Goal: Browse casually

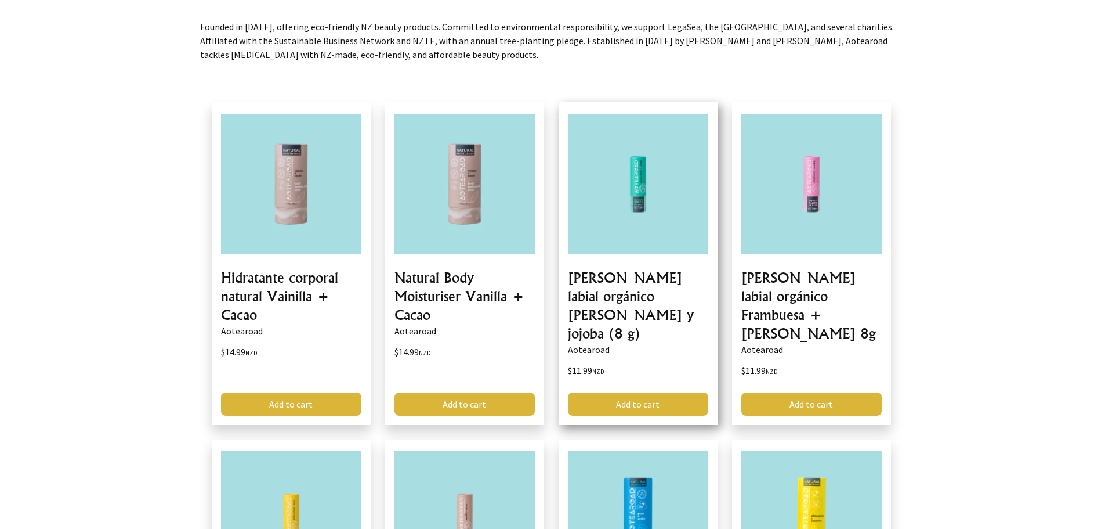
scroll to position [174, 0]
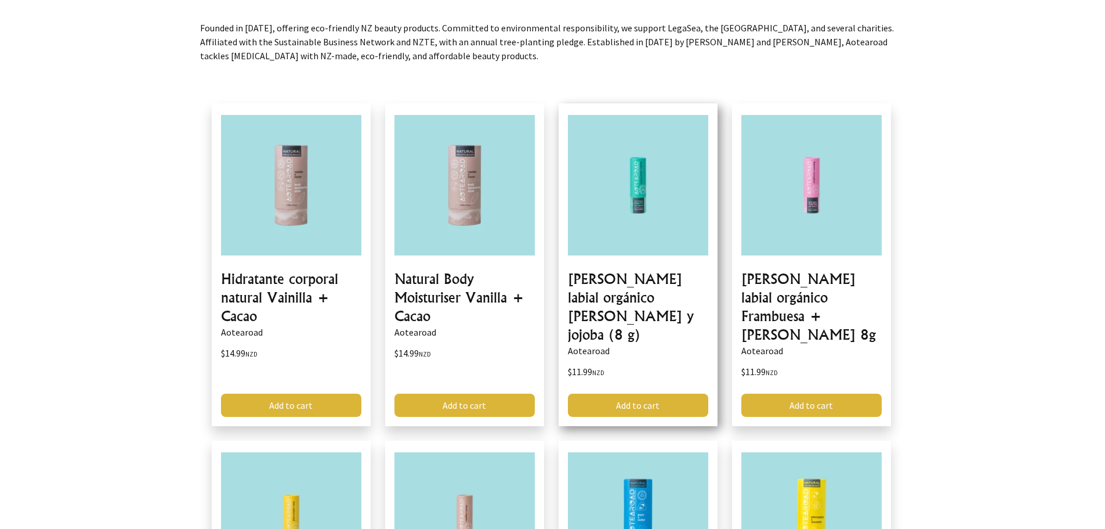
click at [652, 281] on link at bounding box center [638, 264] width 159 height 323
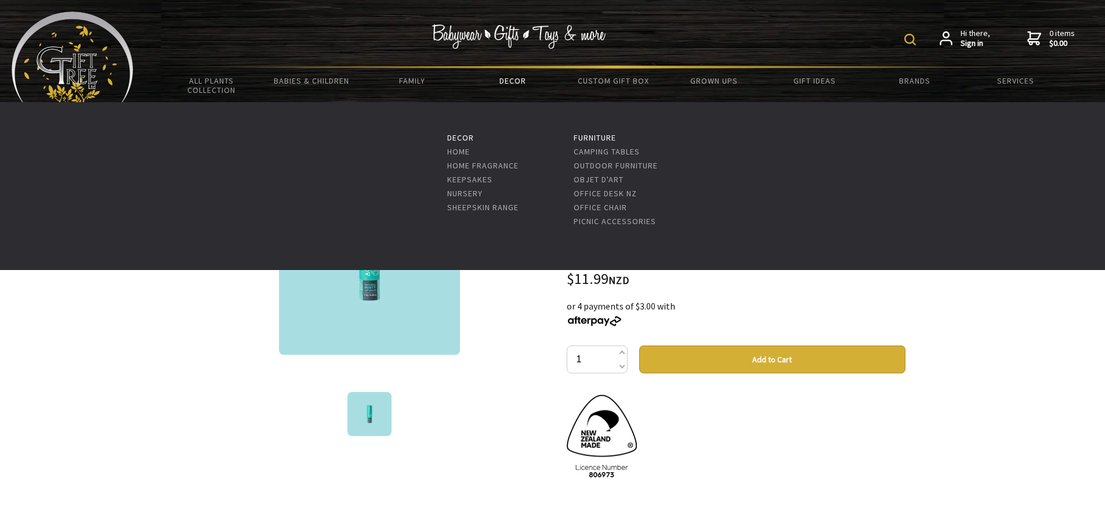
click at [518, 80] on link "Decor" at bounding box center [512, 80] width 100 height 24
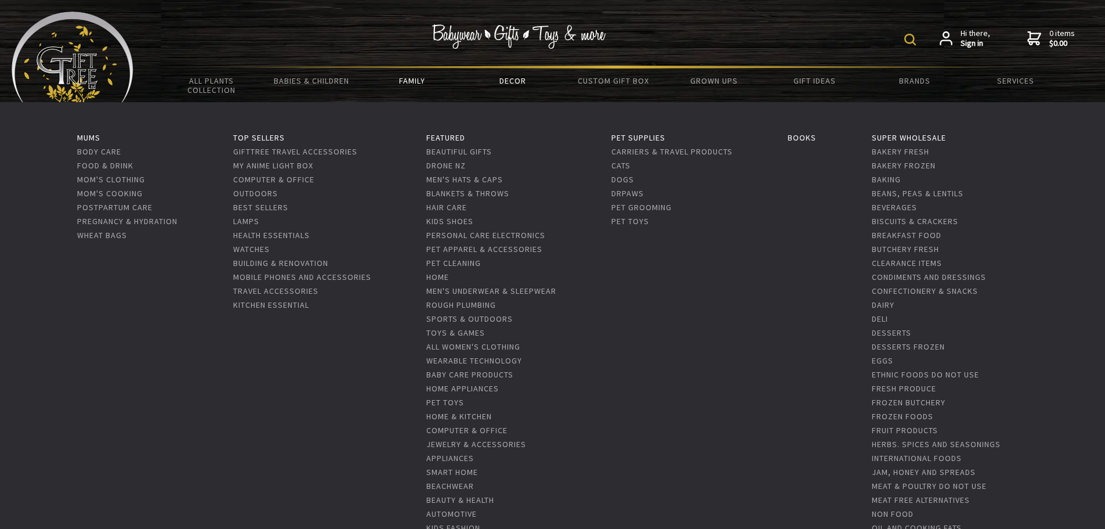
click at [415, 80] on link "Family" at bounding box center [412, 80] width 100 height 24
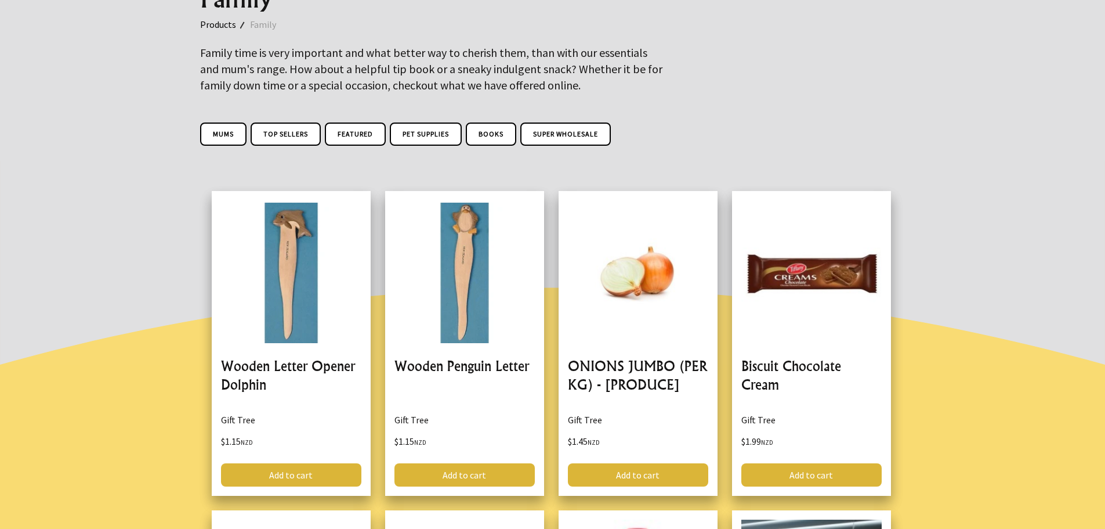
scroll to position [174, 0]
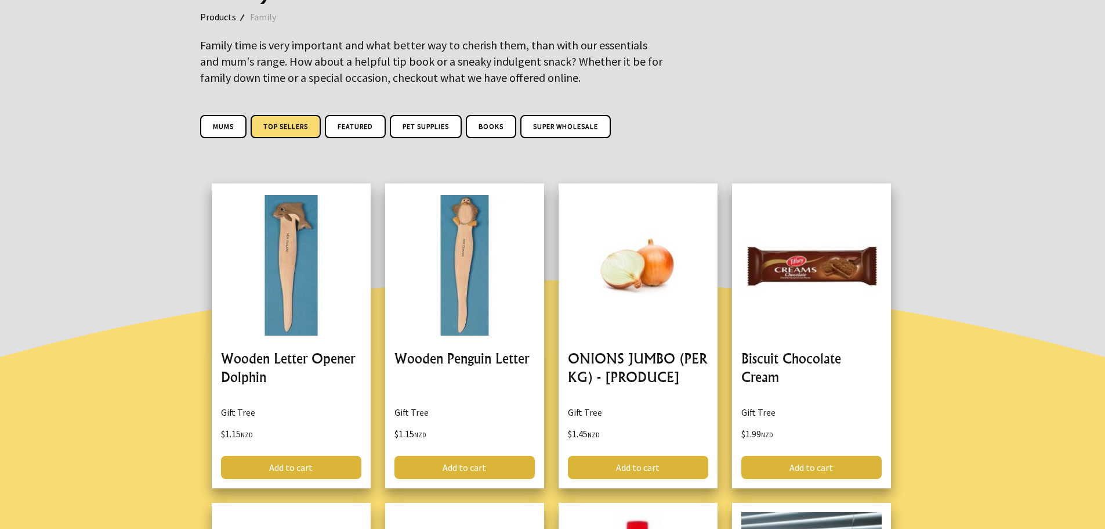
click at [294, 127] on link "Top Sellers" at bounding box center [286, 126] width 70 height 23
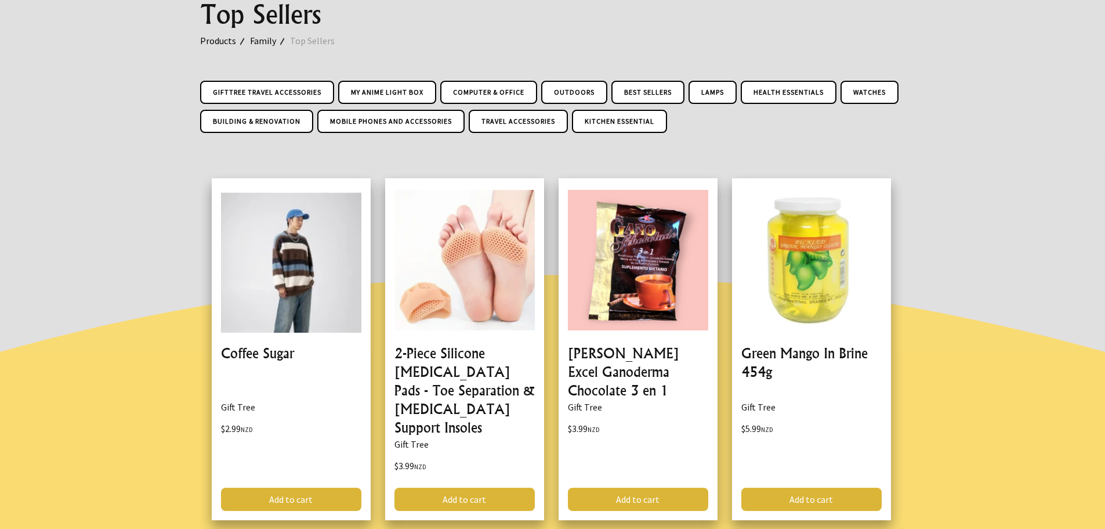
scroll to position [232, 0]
